Goal: Information Seeking & Learning: Learn about a topic

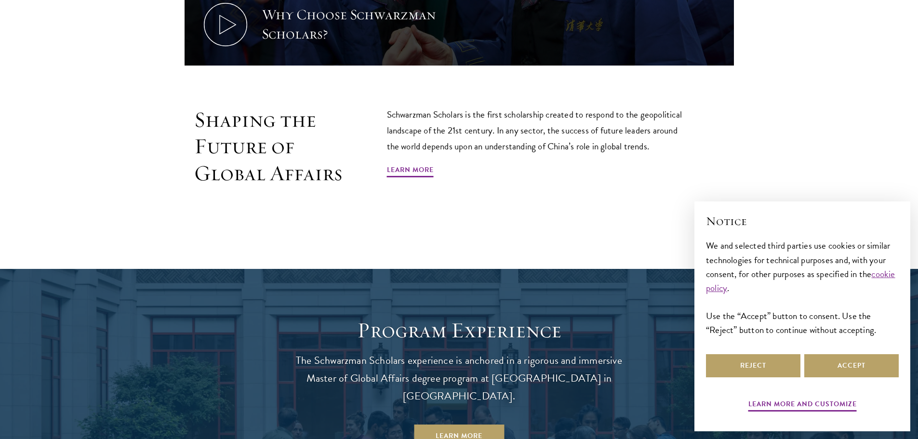
scroll to position [643, 0]
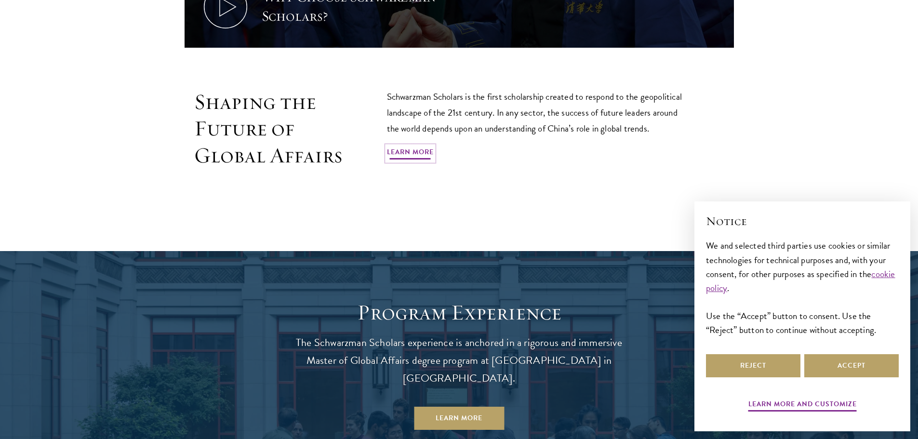
click at [419, 157] on link "Learn More" at bounding box center [410, 153] width 47 height 15
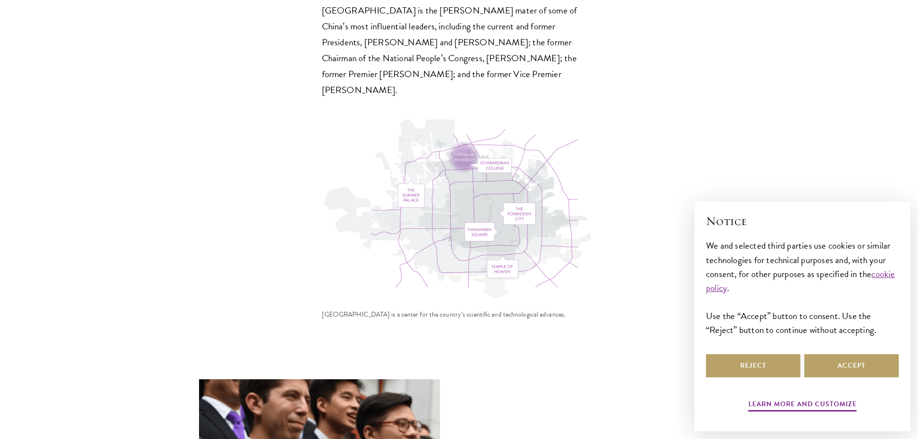
scroll to position [2892, 0]
